Goal: Task Accomplishment & Management: Manage account settings

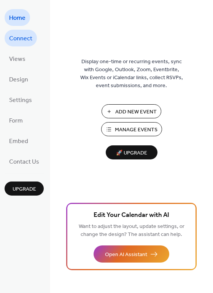
click at [18, 37] on span "Connect" at bounding box center [20, 39] width 23 height 12
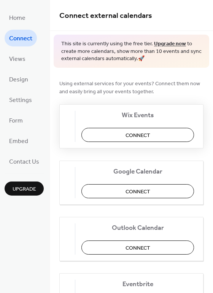
click at [135, 137] on span "Connect" at bounding box center [138, 135] width 25 height 8
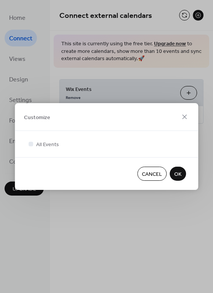
click at [176, 171] on span "OK" at bounding box center [177, 174] width 7 height 8
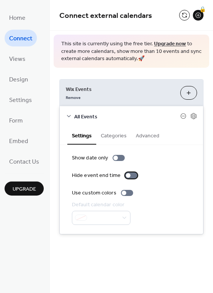
click at [127, 174] on div at bounding box center [128, 175] width 5 height 5
click at [115, 156] on div at bounding box center [115, 158] width 5 height 5
click at [117, 156] on div at bounding box center [119, 158] width 12 height 6
click at [134, 174] on div at bounding box center [134, 175] width 5 height 5
click at [116, 134] on button "Categories" at bounding box center [113, 134] width 35 height 17
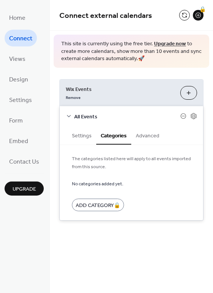
click at [146, 137] on button "Advanced" at bounding box center [147, 134] width 33 height 17
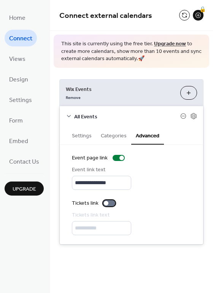
click at [107, 203] on div at bounding box center [106, 203] width 5 height 5
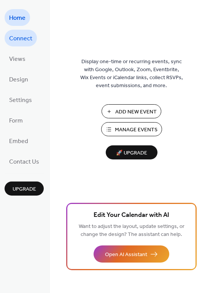
click at [17, 35] on span "Connect" at bounding box center [20, 39] width 23 height 12
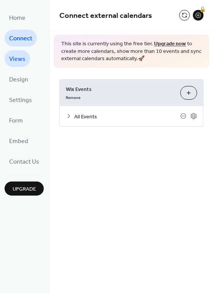
drag, startPoint x: 15, startPoint y: 59, endPoint x: 19, endPoint y: 60, distance: 4.2
click at [16, 59] on span "Views" at bounding box center [17, 59] width 16 height 12
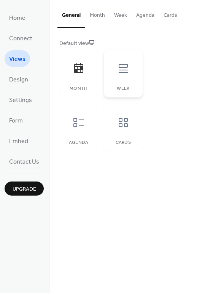
click at [123, 62] on icon at bounding box center [123, 68] width 12 height 12
click at [76, 120] on icon at bounding box center [79, 122] width 12 height 12
click at [121, 124] on icon at bounding box center [123, 122] width 9 height 9
click at [80, 67] on icon at bounding box center [78, 68] width 9 height 10
click at [19, 78] on span "Design" at bounding box center [18, 80] width 19 height 12
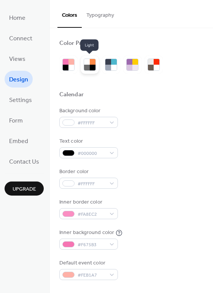
click at [93, 65] on div at bounding box center [93, 68] width 6 height 6
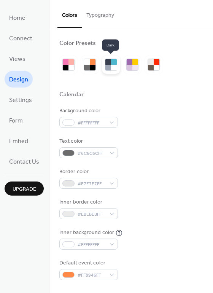
click at [113, 65] on div at bounding box center [114, 68] width 6 height 6
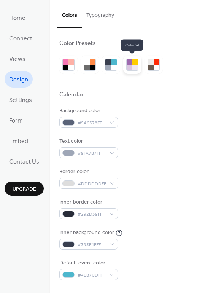
click at [130, 63] on div at bounding box center [130, 62] width 6 height 6
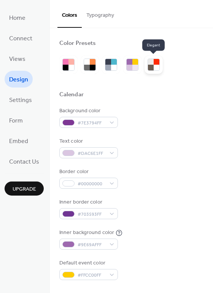
click at [151, 64] on div at bounding box center [151, 62] width 6 height 6
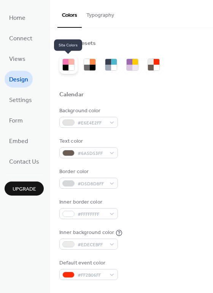
click at [70, 63] on div at bounding box center [71, 62] width 6 height 6
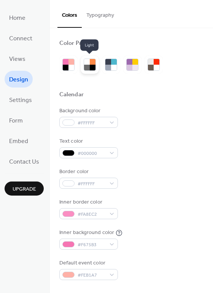
click at [92, 65] on div at bounding box center [93, 68] width 6 height 6
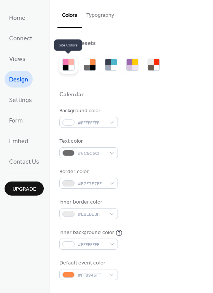
click at [66, 67] on div at bounding box center [66, 68] width 6 height 6
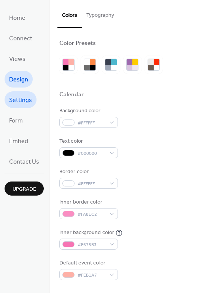
click at [18, 100] on span "Settings" at bounding box center [20, 100] width 23 height 12
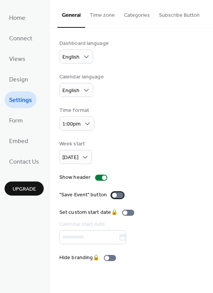
click at [114, 193] on div at bounding box center [114, 195] width 5 height 5
click at [19, 119] on span "Form" at bounding box center [16, 121] width 14 height 12
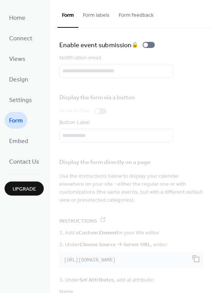
click at [93, 16] on button "Form labels" at bounding box center [96, 13] width 36 height 27
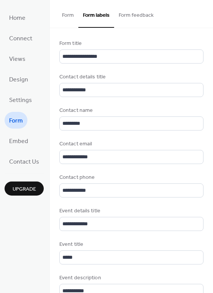
click at [135, 15] on button "Form feedback" at bounding box center [136, 13] width 44 height 27
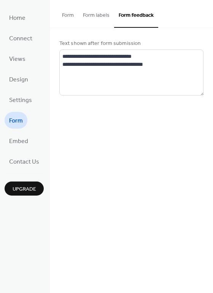
click at [65, 12] on button "Form" at bounding box center [67, 13] width 21 height 27
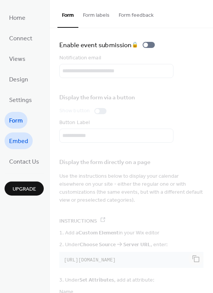
click at [17, 138] on span "Embed" at bounding box center [18, 141] width 19 height 12
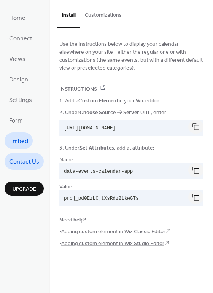
click at [24, 162] on span "Contact Us" at bounding box center [24, 162] width 30 height 12
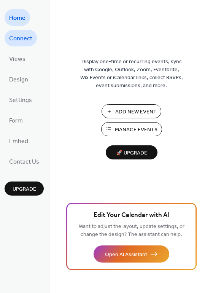
click at [12, 39] on span "Connect" at bounding box center [20, 39] width 23 height 12
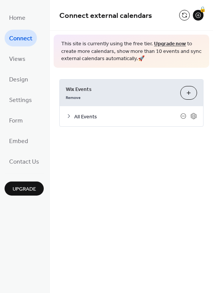
click at [191, 94] on button "Customize" at bounding box center [188, 93] width 17 height 14
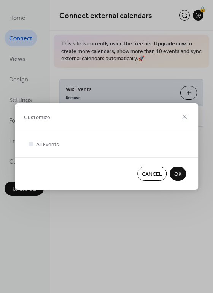
drag, startPoint x: 184, startPoint y: 173, endPoint x: 184, endPoint y: 164, distance: 8.7
click at [184, 172] on button "OK" at bounding box center [178, 174] width 16 height 14
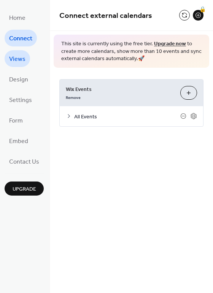
click at [20, 59] on span "Views" at bounding box center [17, 59] width 16 height 12
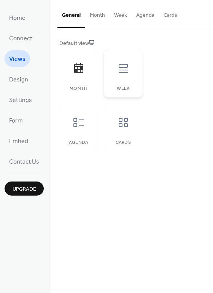
click at [131, 71] on div at bounding box center [123, 68] width 23 height 23
click at [84, 124] on icon at bounding box center [79, 122] width 12 height 12
click at [126, 125] on icon at bounding box center [123, 122] width 12 height 12
click at [76, 72] on icon at bounding box center [78, 68] width 9 height 10
click at [169, 16] on button "Cards" at bounding box center [170, 13] width 23 height 27
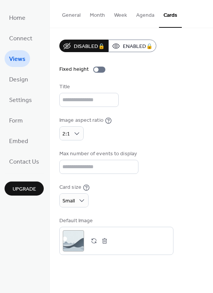
click at [124, 15] on button "Week" at bounding box center [121, 13] width 22 height 27
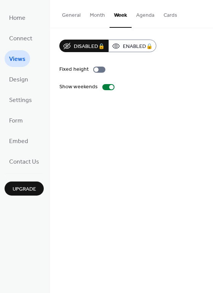
click at [92, 15] on button "Month" at bounding box center [97, 13] width 24 height 27
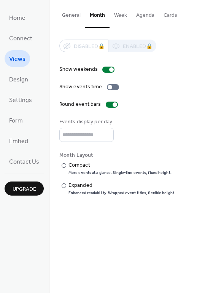
click at [63, 14] on button "General" at bounding box center [71, 13] width 28 height 27
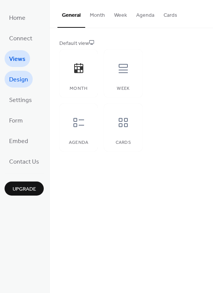
click at [16, 78] on span "Design" at bounding box center [18, 80] width 19 height 12
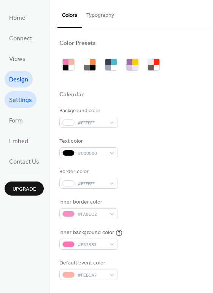
click at [19, 99] on span "Settings" at bounding box center [20, 100] width 23 height 12
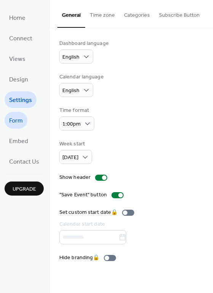
click at [21, 121] on span "Form" at bounding box center [16, 121] width 14 height 12
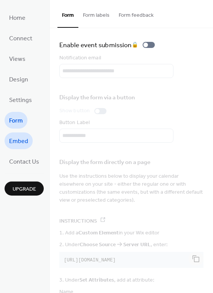
click at [19, 141] on span "Embed" at bounding box center [18, 141] width 19 height 12
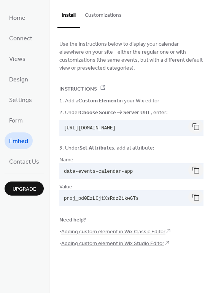
click at [104, 18] on button "Customizations" at bounding box center [103, 13] width 46 height 27
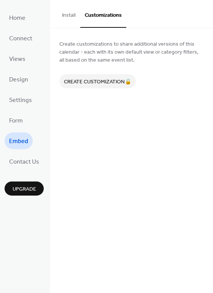
click at [60, 13] on button "Install" at bounding box center [68, 13] width 23 height 27
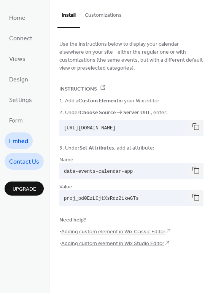
click at [20, 160] on span "Contact Us" at bounding box center [24, 162] width 30 height 12
